Goal: Find contact information: Find contact information

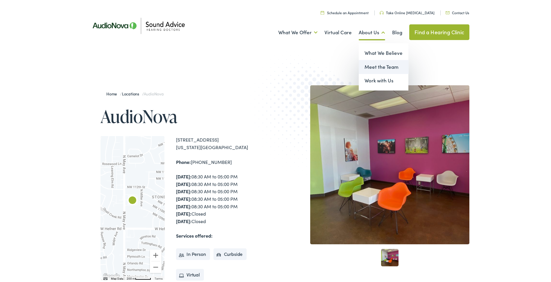
click at [380, 68] on link "Meet the Team" at bounding box center [383, 66] width 50 height 14
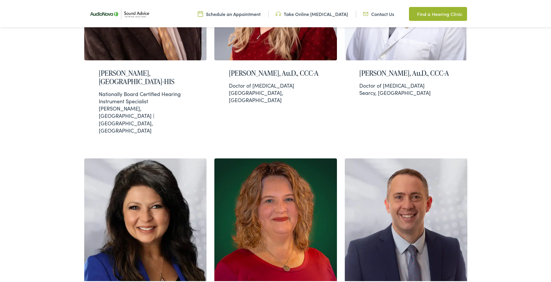
scroll to position [174, 0]
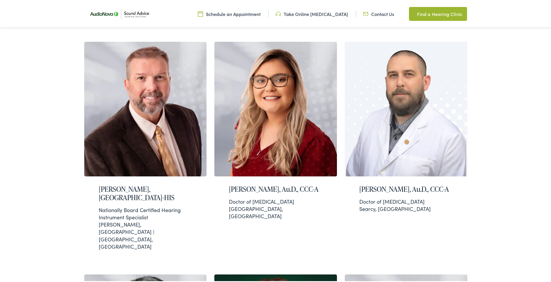
click at [382, 14] on link "Contact Us" at bounding box center [378, 13] width 31 height 6
